Goal: Task Accomplishment & Management: Use online tool/utility

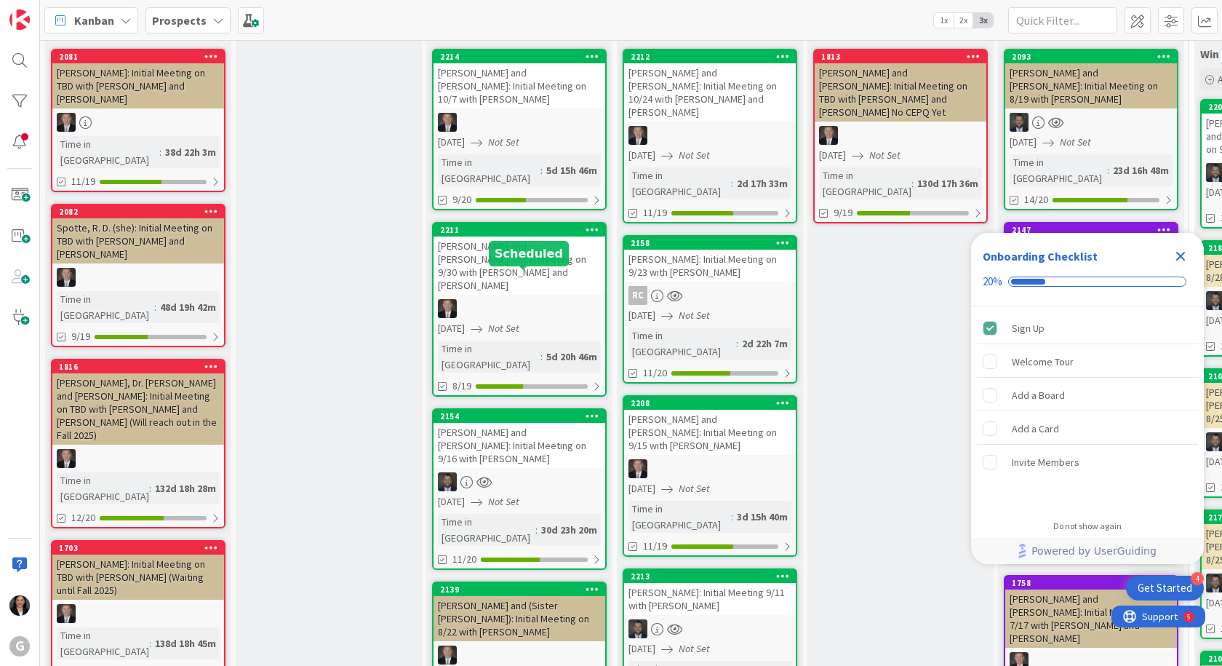
scroll to position [145, 0]
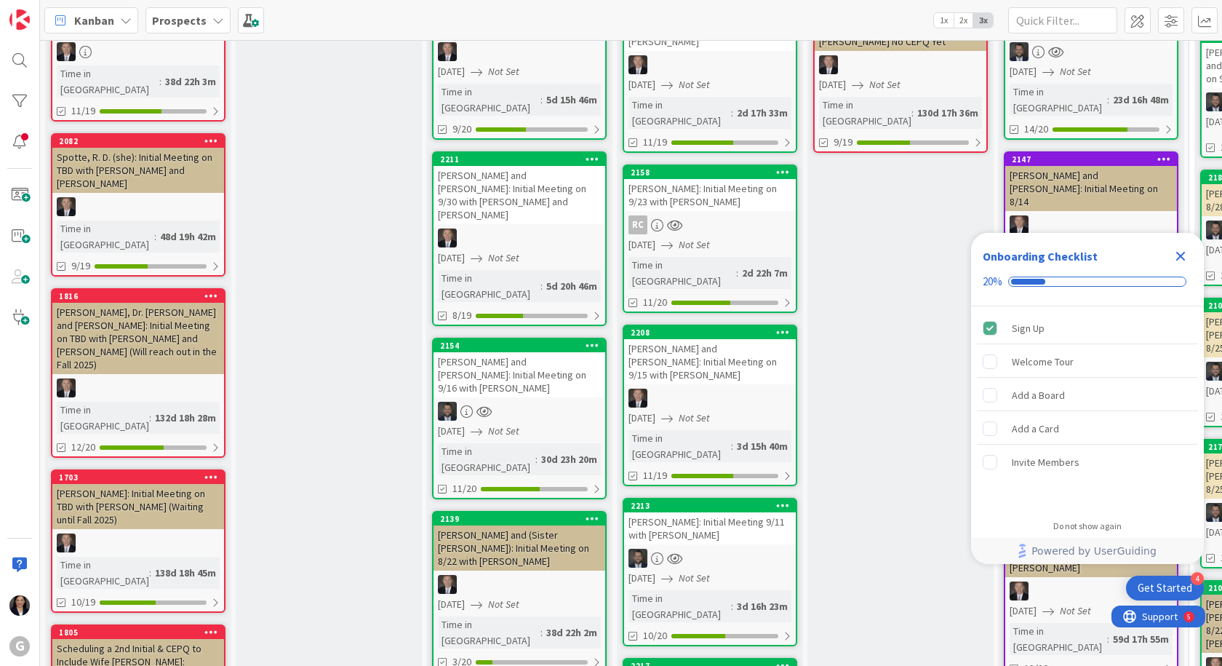
click at [489, 352] on div "[PERSON_NAME] and [PERSON_NAME]: Initial Meeting on 9/16 with [PERSON_NAME]" at bounding box center [520, 374] width 172 height 45
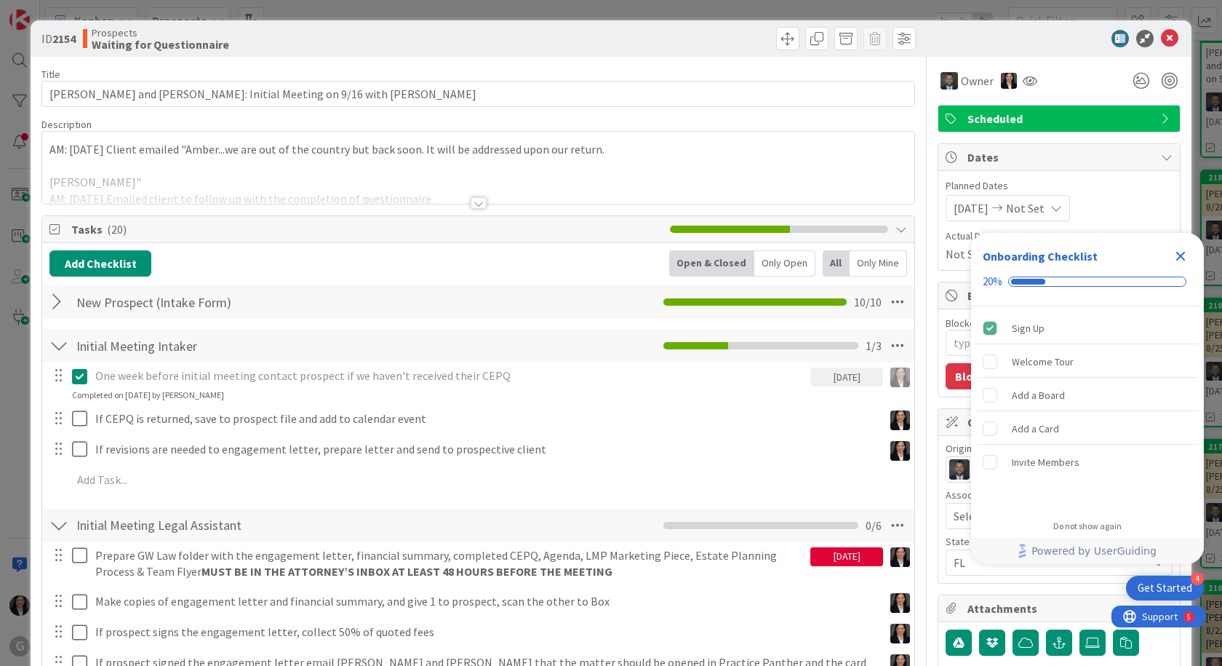
click at [1173, 250] on icon "Close Checklist" at bounding box center [1180, 255] width 17 height 17
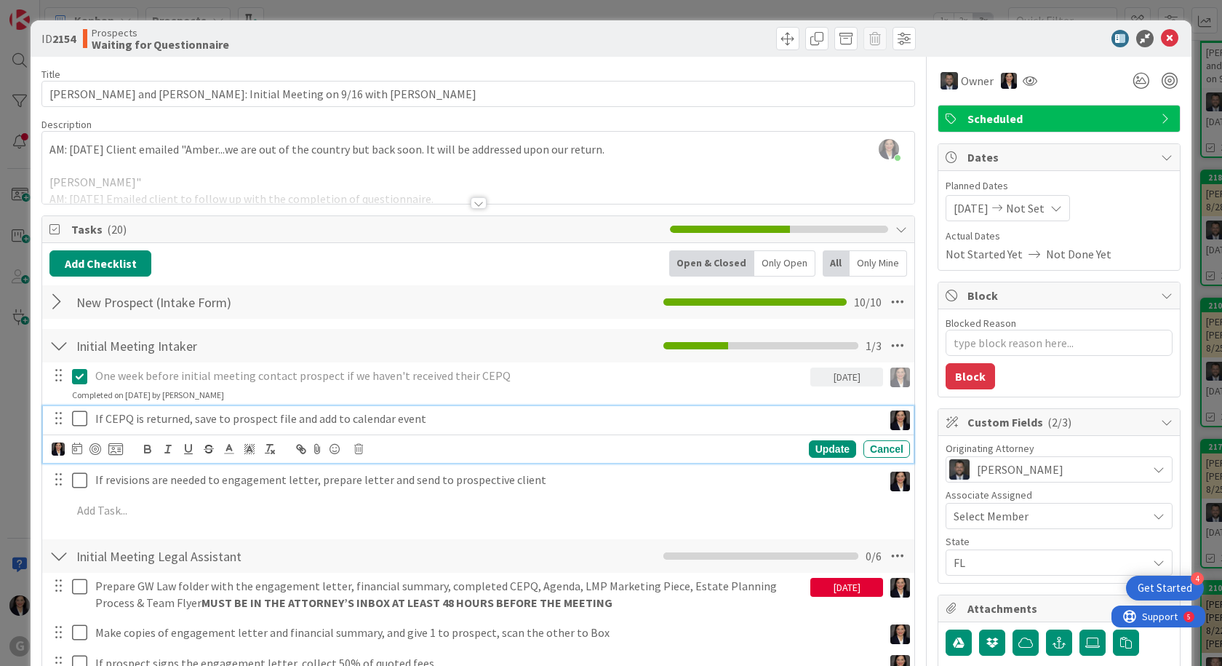
click at [79, 412] on icon at bounding box center [79, 418] width 15 height 17
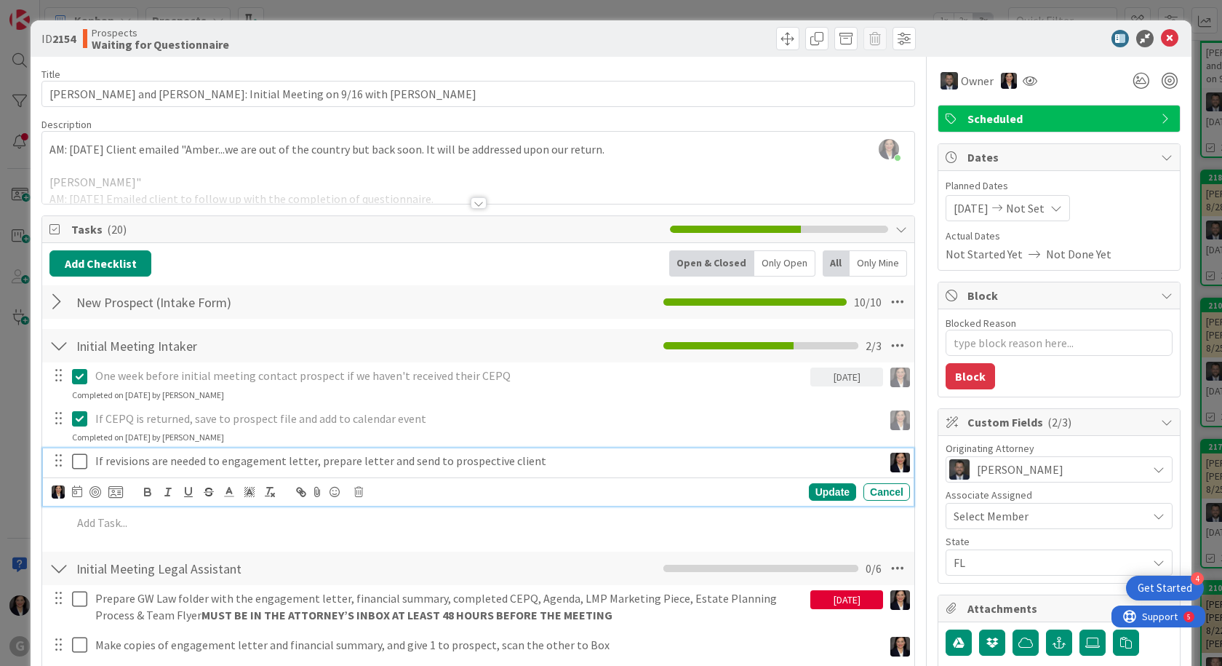
click at [76, 463] on icon at bounding box center [79, 460] width 15 height 17
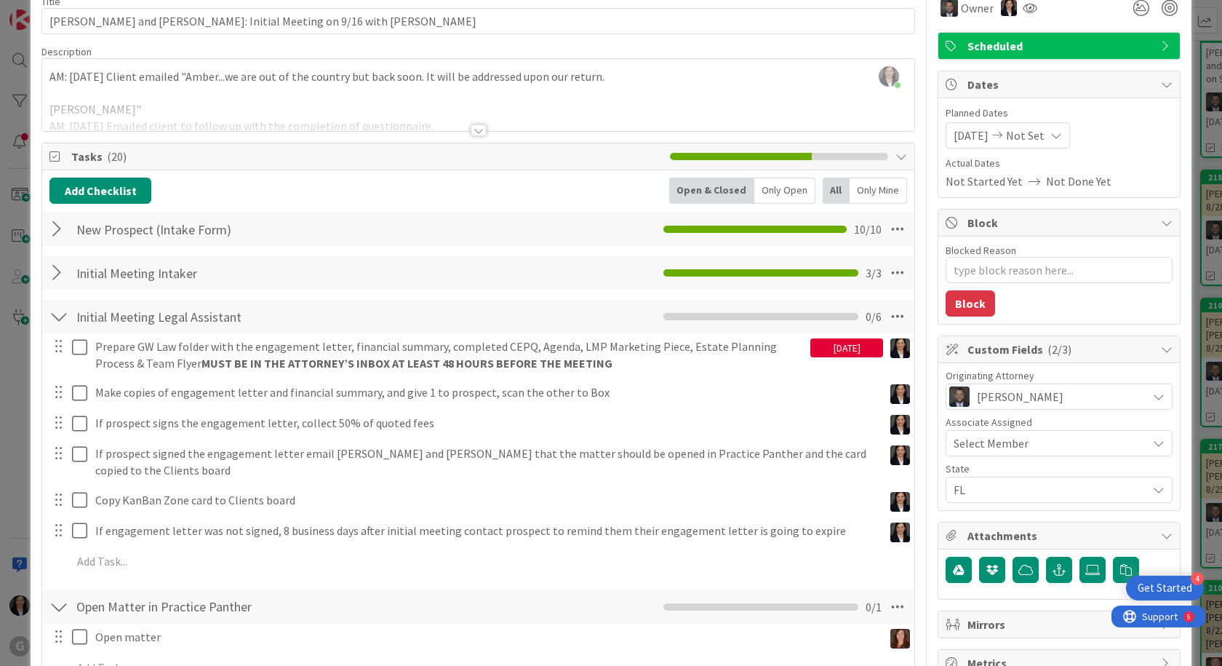
scroll to position [145, 0]
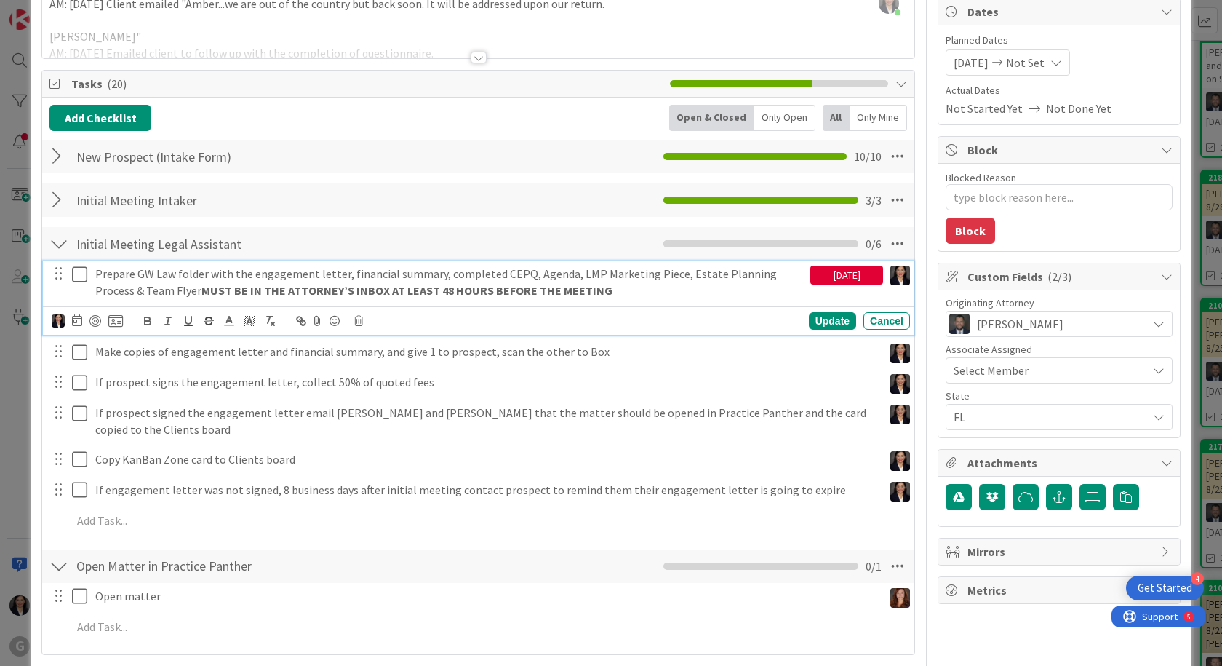
click at [81, 276] on icon at bounding box center [79, 274] width 15 height 17
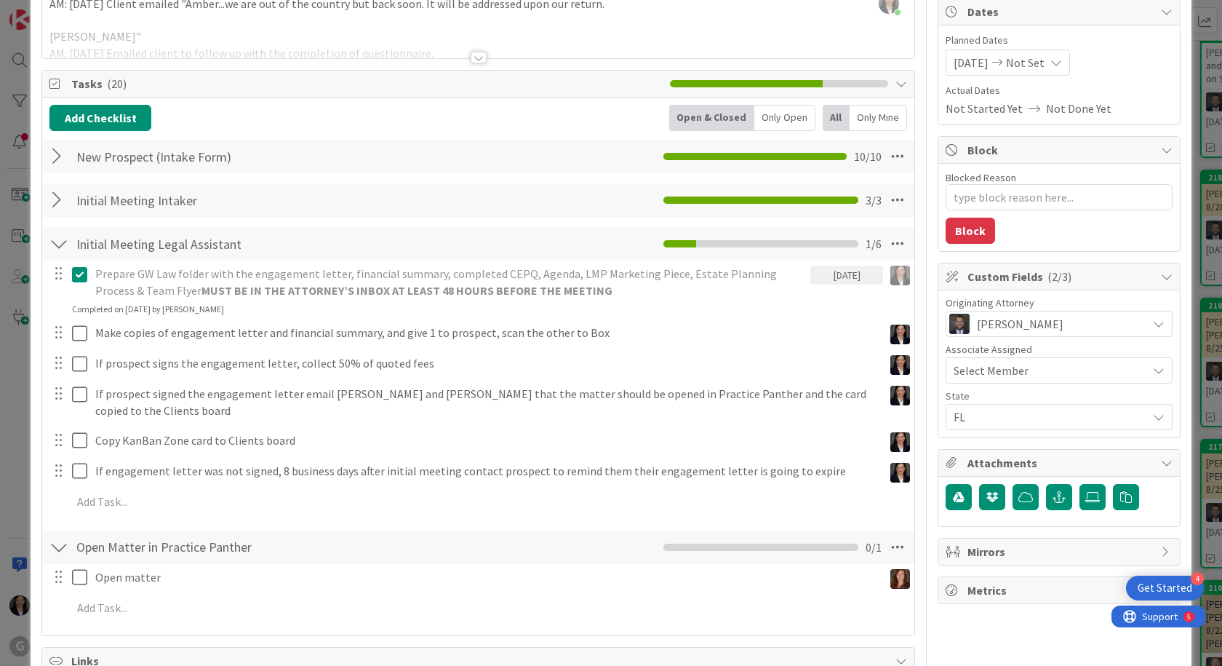
scroll to position [0, 0]
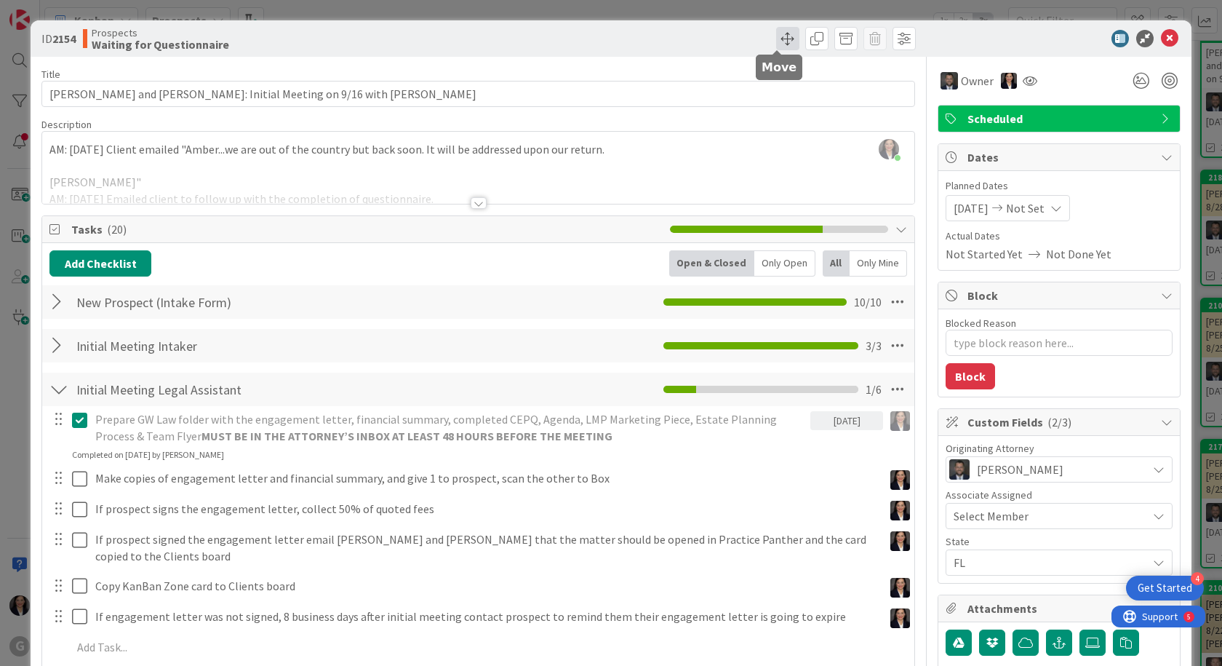
click at [780, 43] on span at bounding box center [787, 38] width 23 height 23
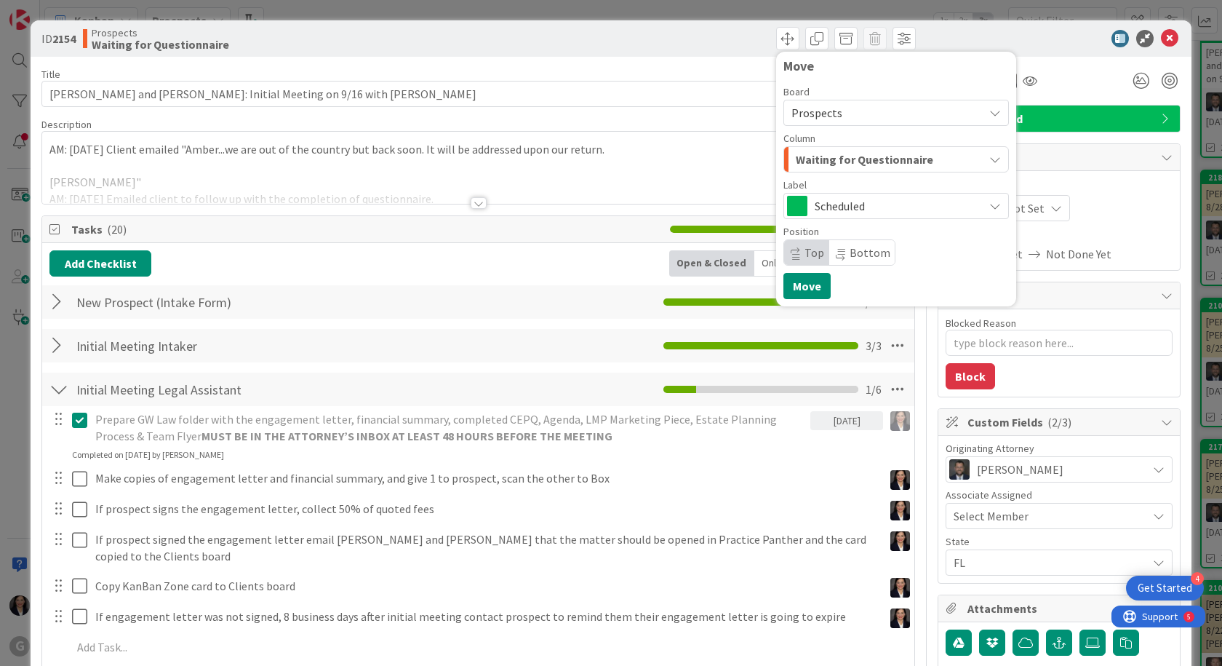
click at [806, 159] on span "Waiting for Questionnaire" at bounding box center [864, 159] width 137 height 19
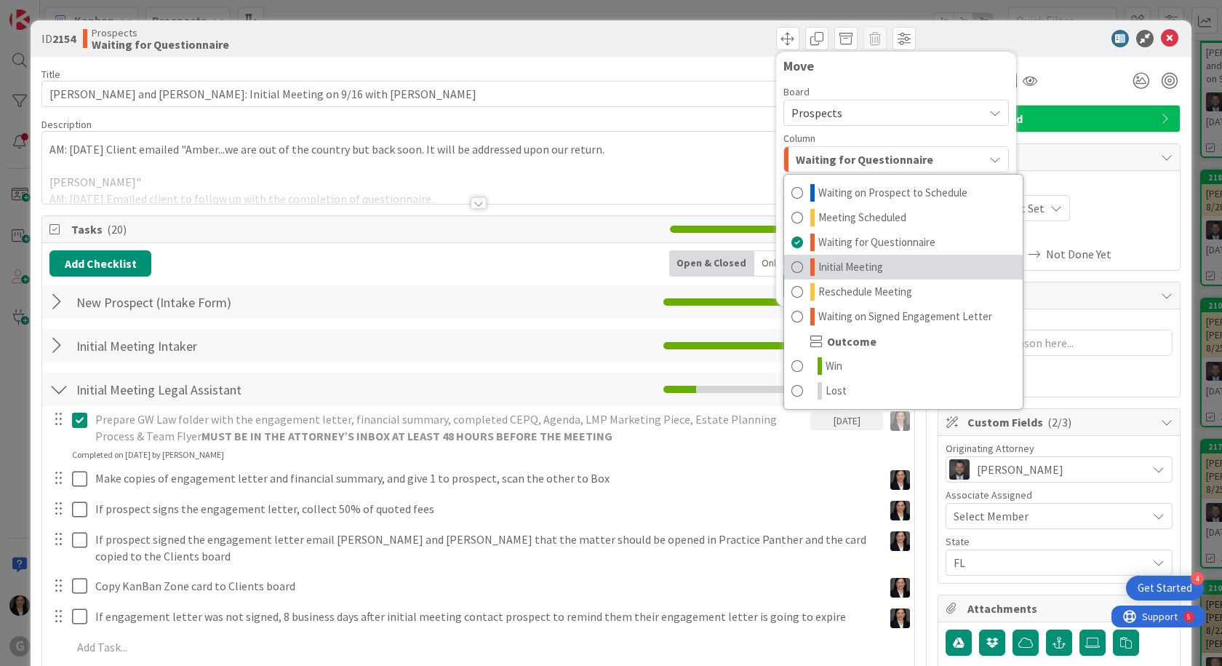
click at [818, 263] on span "Initial Meeting" at bounding box center [850, 266] width 65 height 17
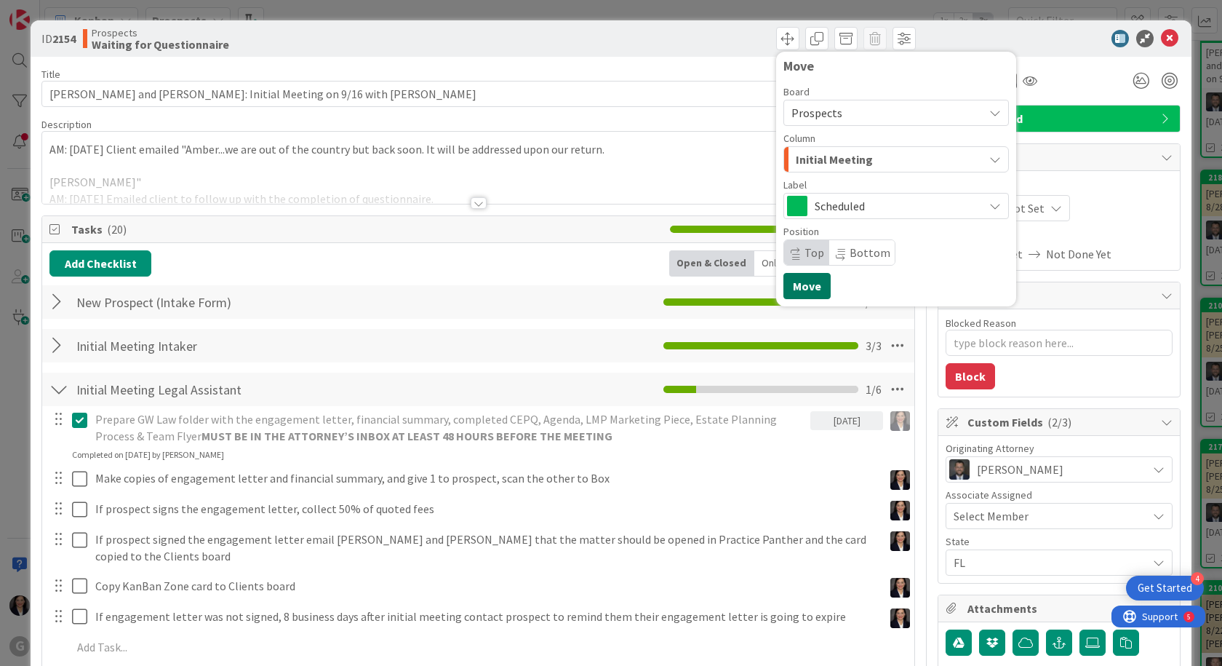
click at [807, 287] on button "Move" at bounding box center [806, 286] width 47 height 26
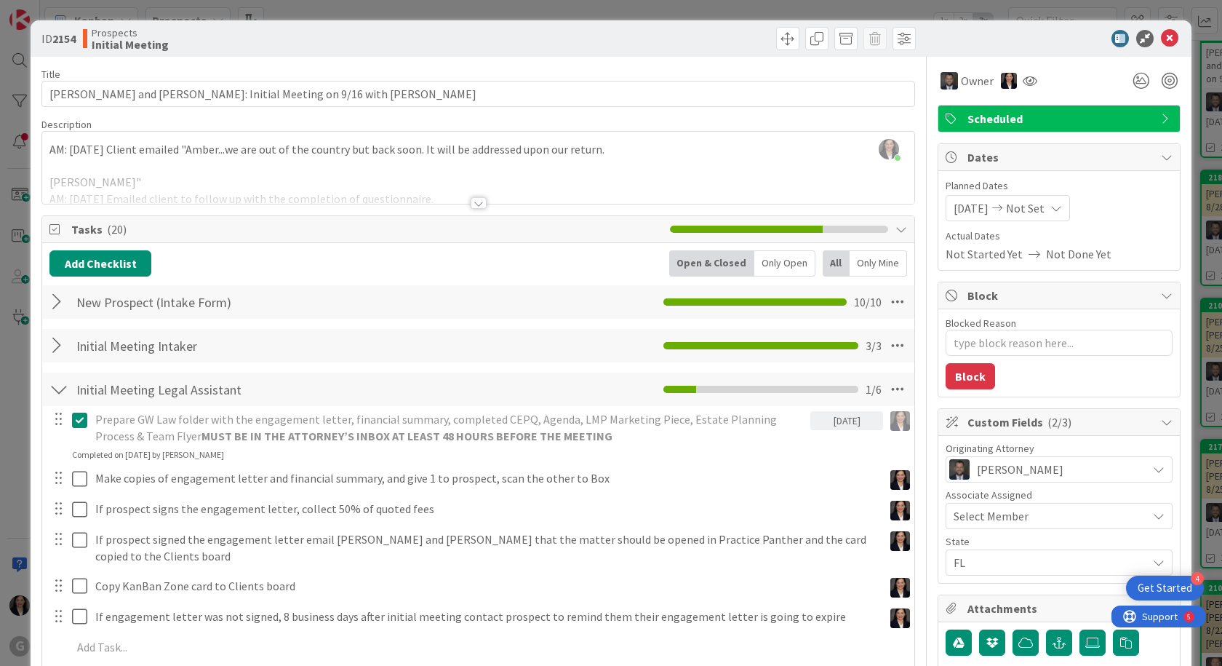
type textarea "x"
click at [1161, 40] on icon at bounding box center [1169, 38] width 17 height 17
